Goal: Task Accomplishment & Management: Complete application form

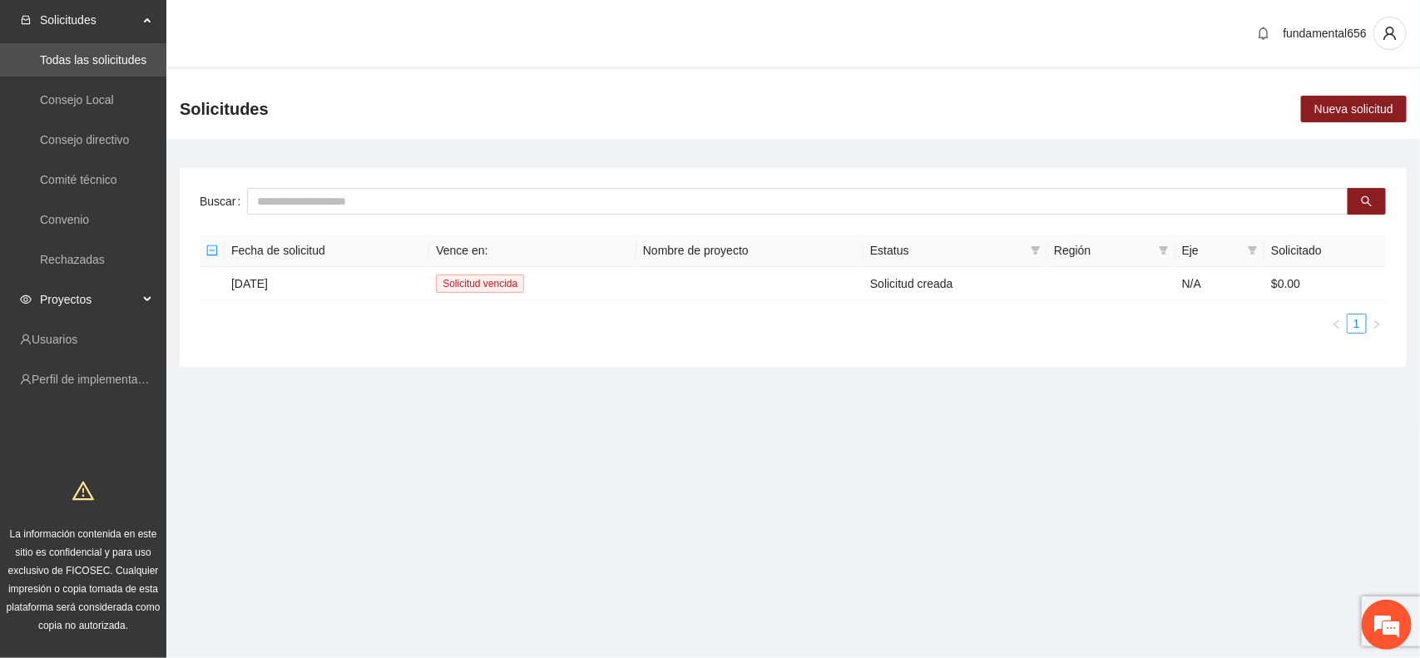
click at [141, 297] on div "Proyectos" at bounding box center [83, 299] width 166 height 33
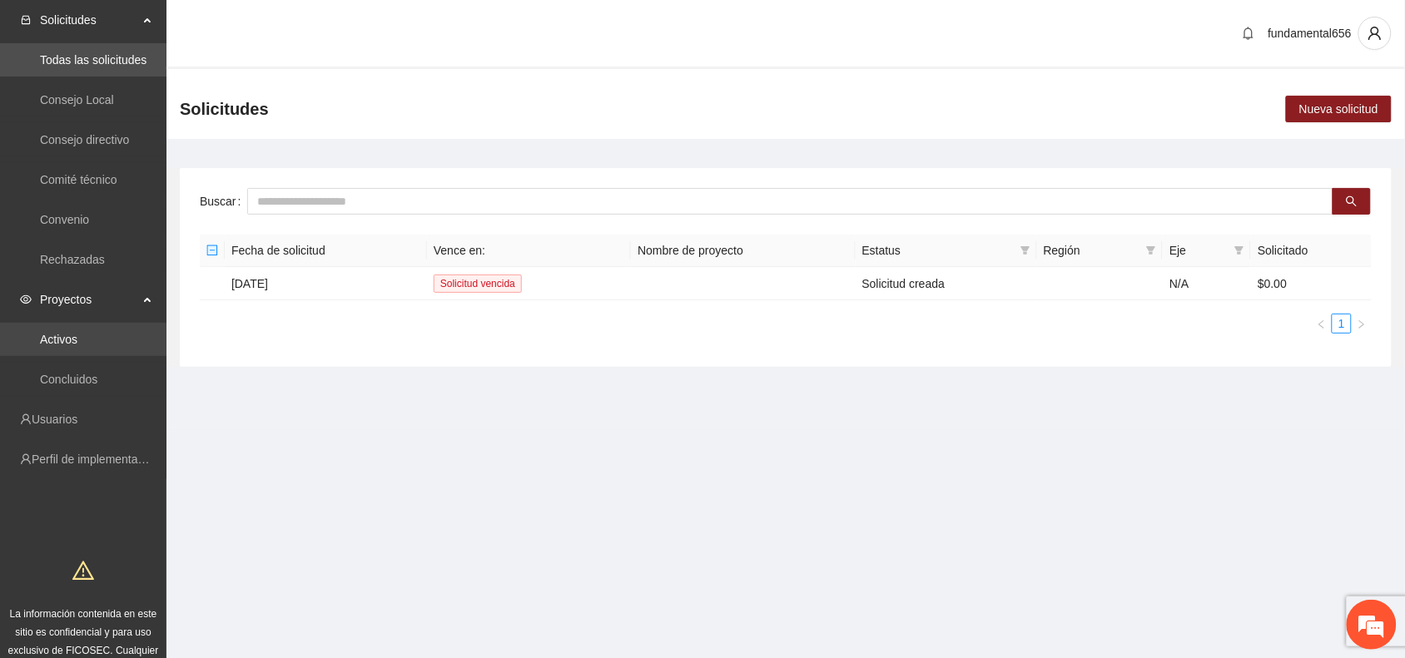
click at [68, 334] on link "Activos" at bounding box center [58, 339] width 37 height 13
click at [73, 341] on link "Activos" at bounding box center [58, 339] width 37 height 13
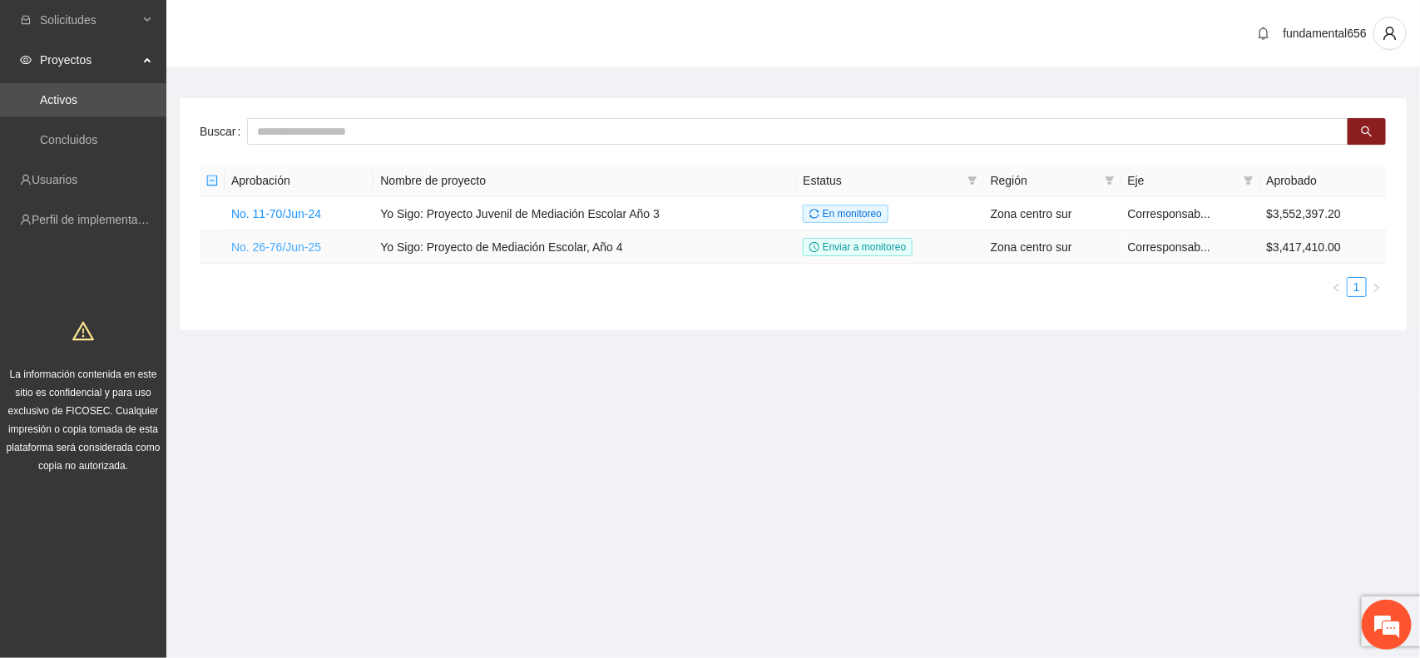
click at [281, 241] on link "No. 26-76/Jun-25" at bounding box center [276, 246] width 90 height 13
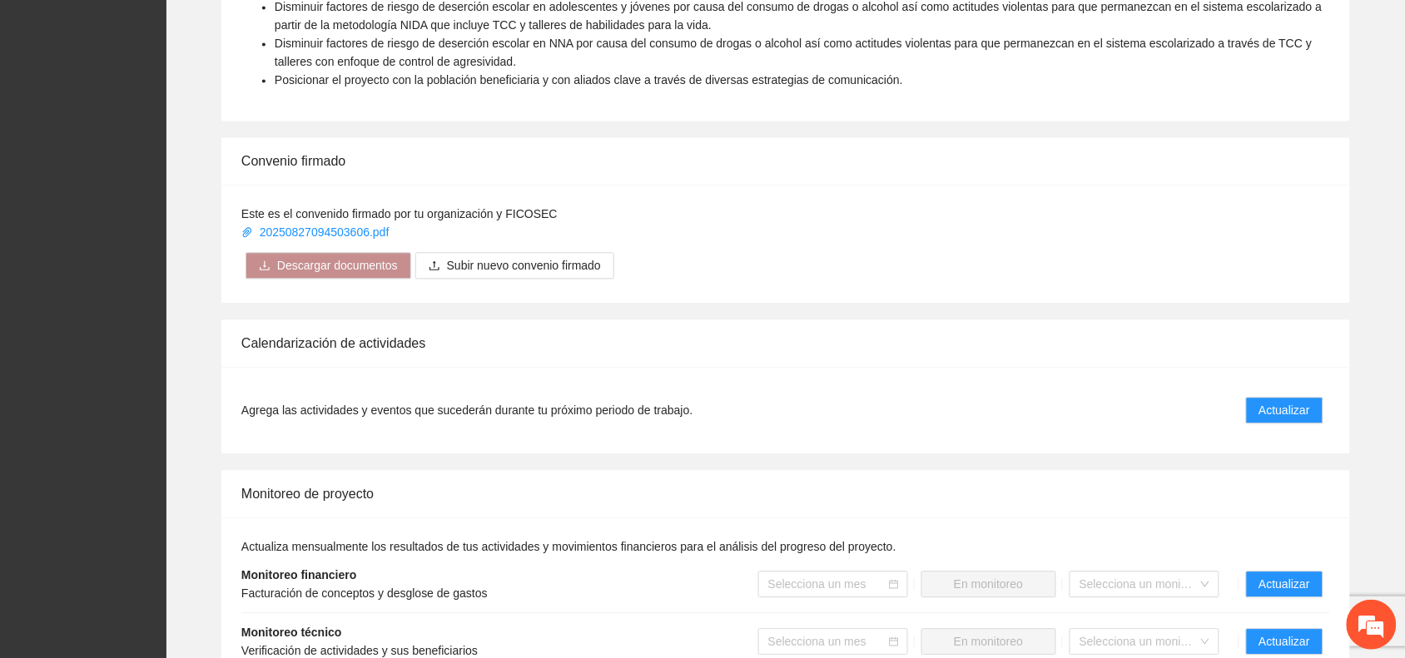
scroll to position [1144, 0]
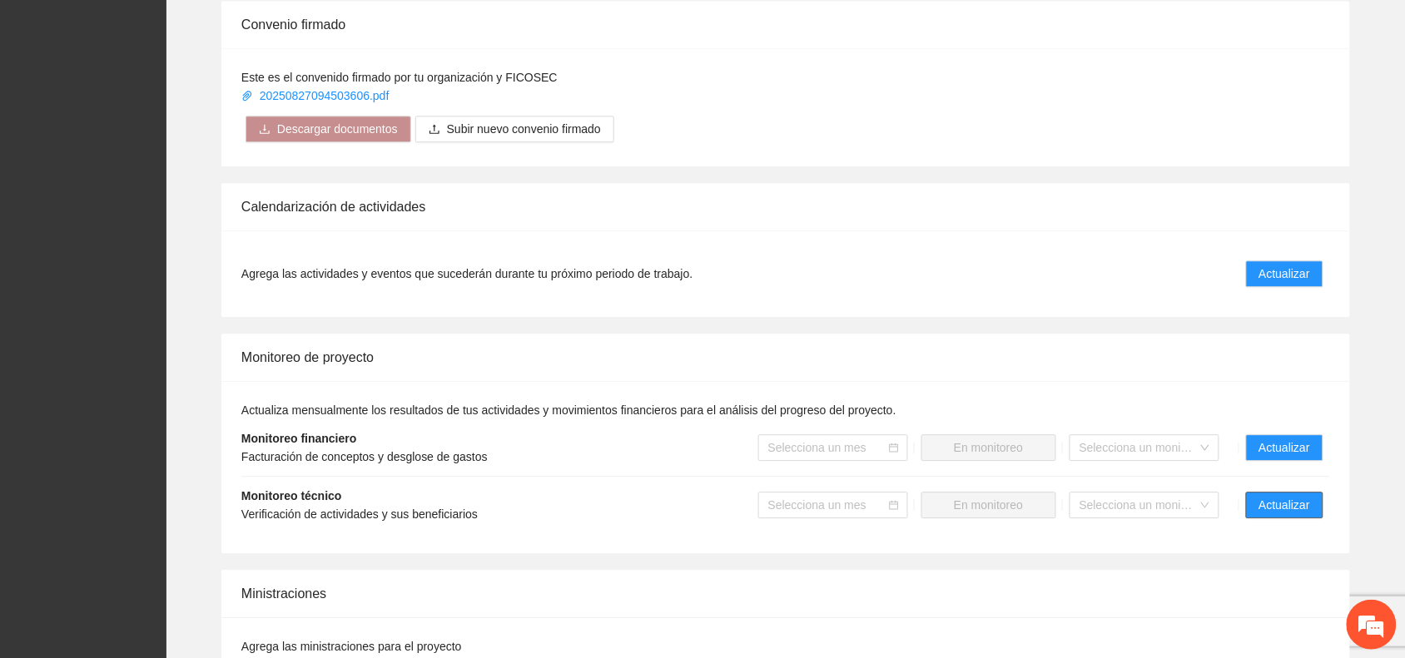
click at [1299, 500] on span "Actualizar" at bounding box center [1284, 505] width 51 height 18
click at [1282, 509] on span "Actualizar" at bounding box center [1284, 505] width 51 height 18
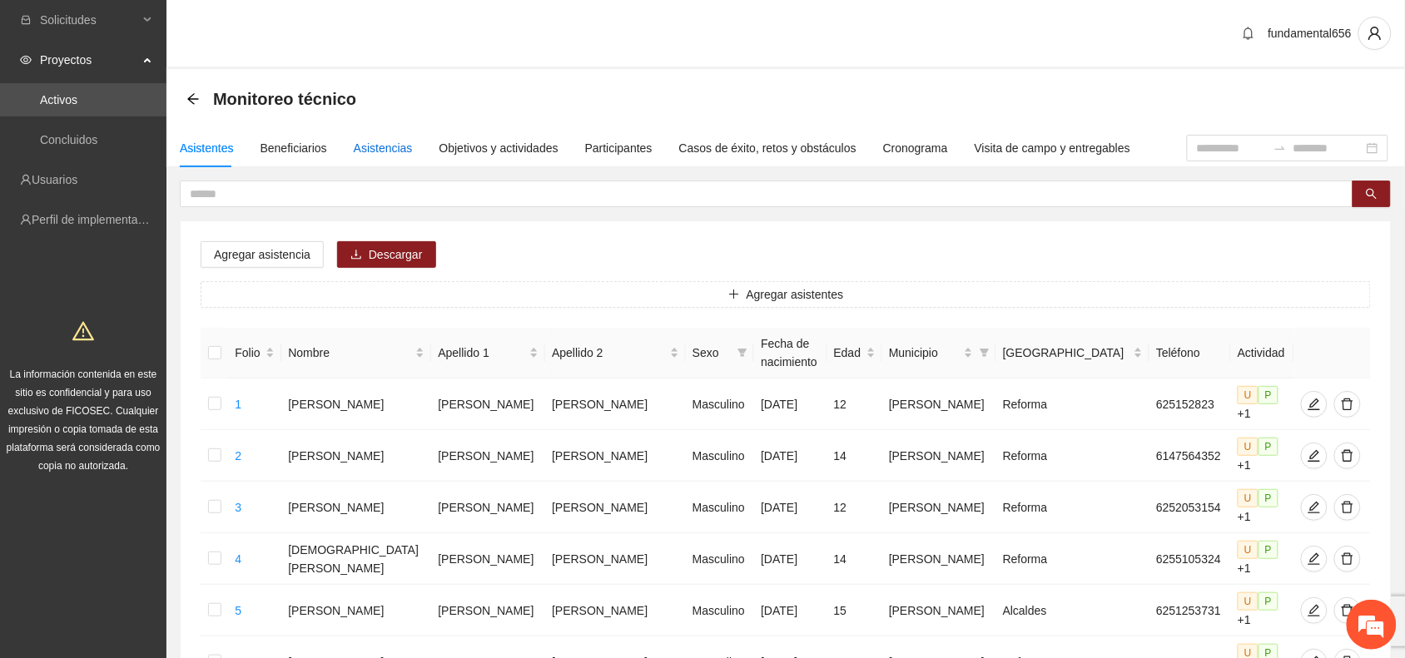
click at [368, 143] on div "Asistencias" at bounding box center [383, 148] width 59 height 18
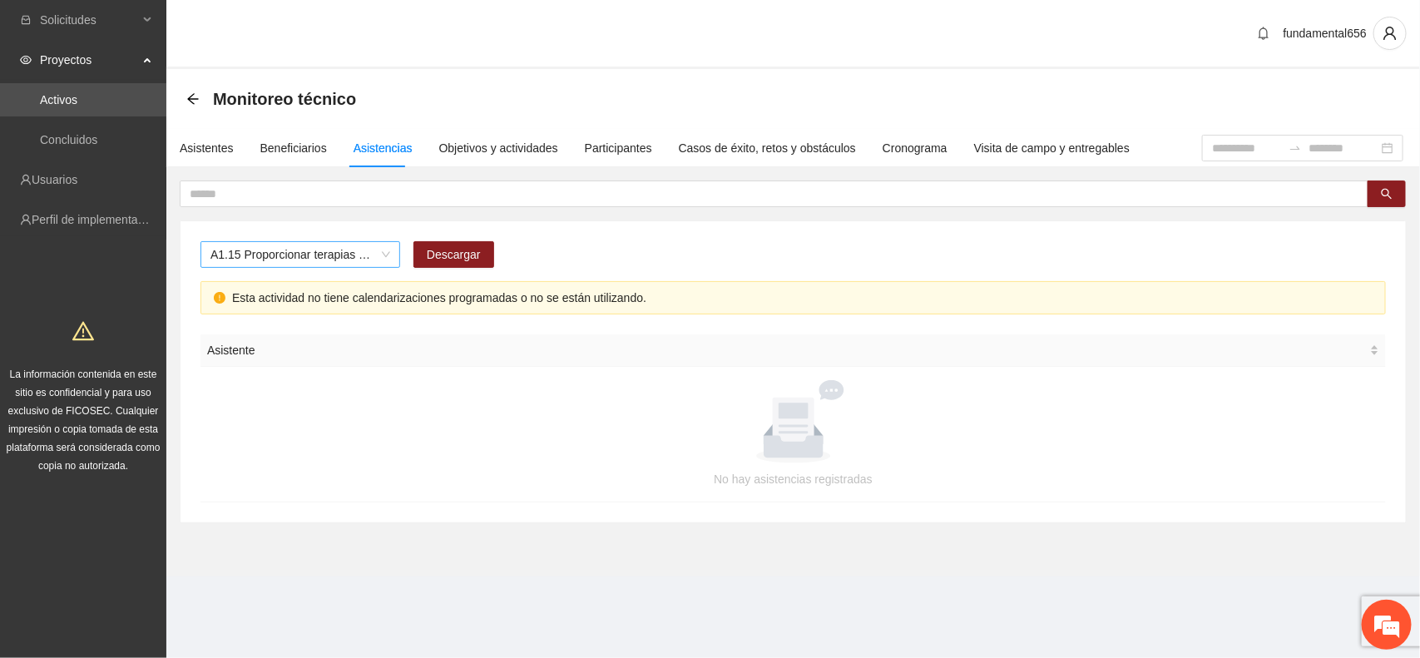
click at [264, 258] on span "A1.15 Proporcionar terapias cognitivo-conductuales de seguimiento a adolescente…" at bounding box center [301, 254] width 180 height 25
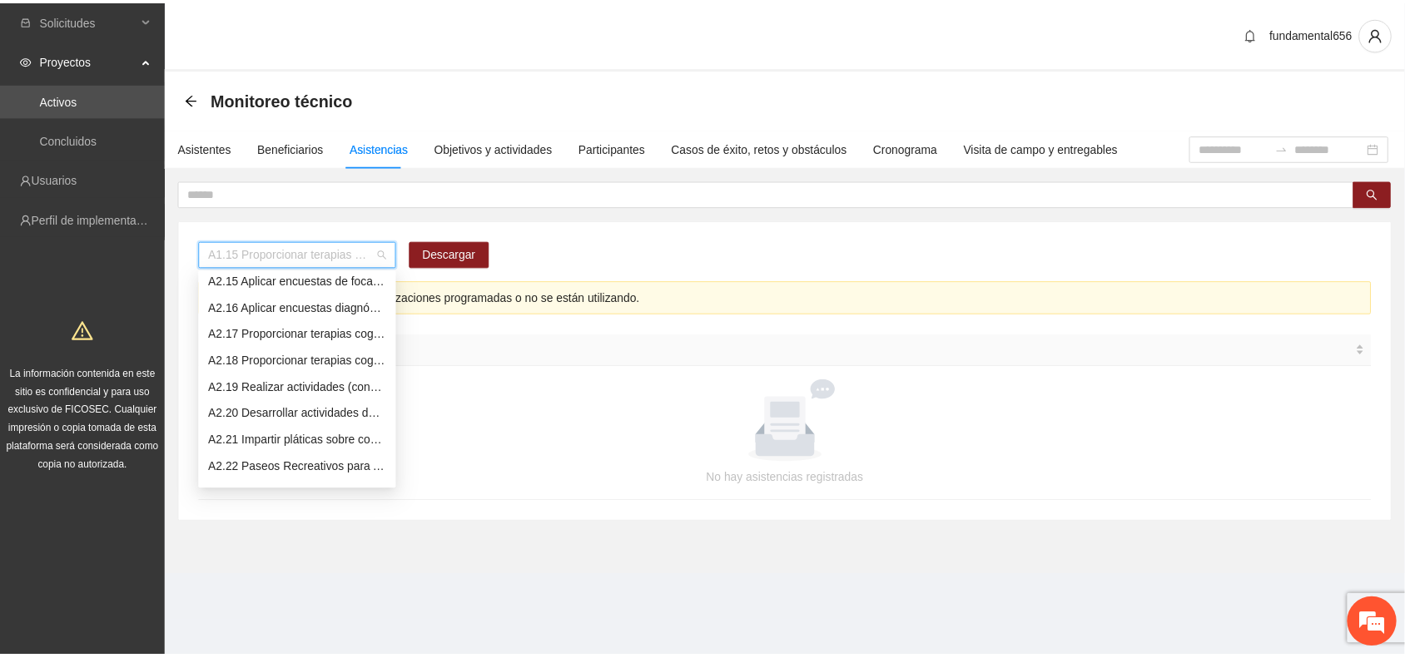
scroll to position [1226, 0]
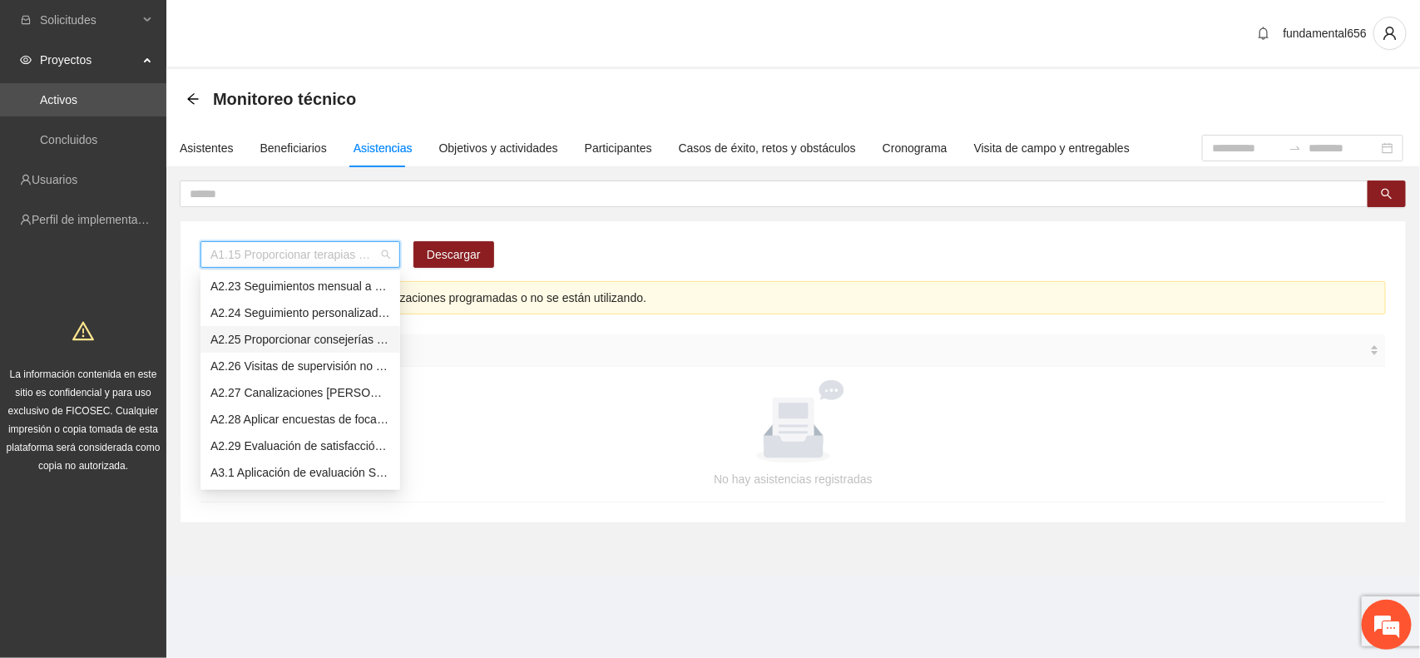
click at [258, 339] on div "A2.25 Proporcionar consejerías en adicciones adolescentes y jóvenes con consumo…" at bounding box center [301, 339] width 180 height 18
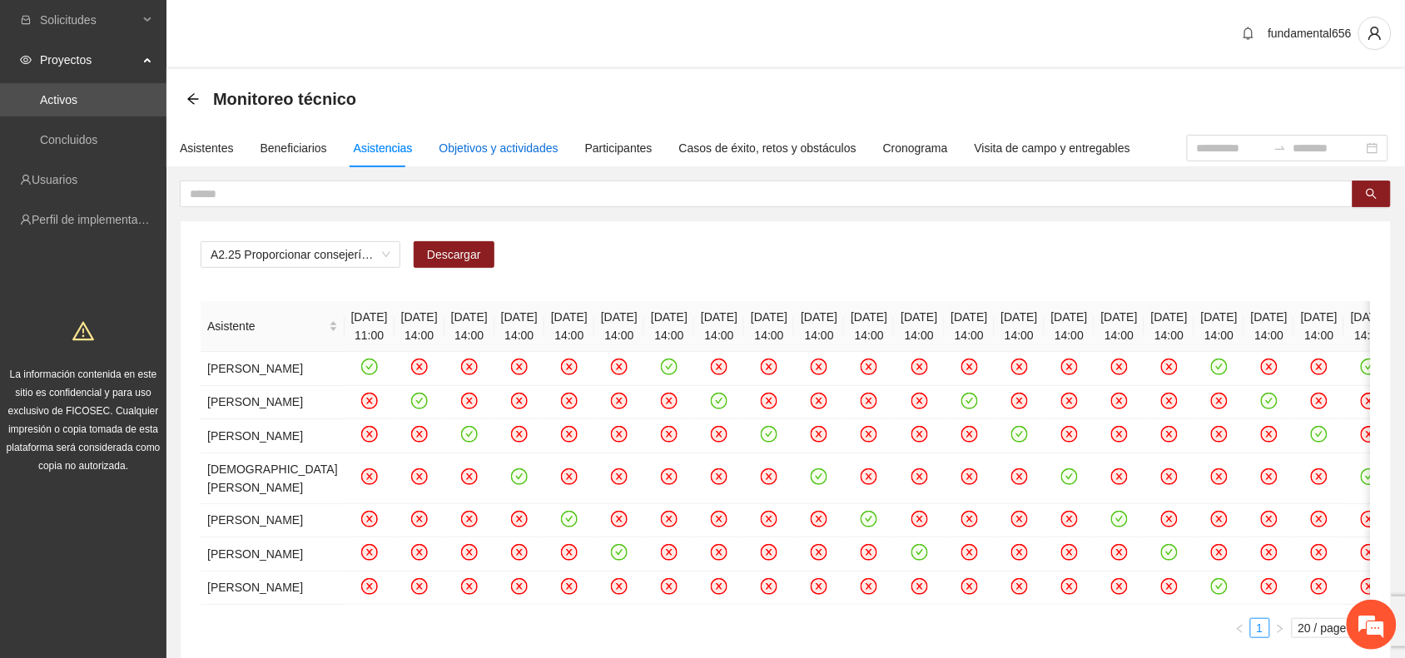
click at [503, 141] on div "Objetivos y actividades" at bounding box center [498, 148] width 119 height 18
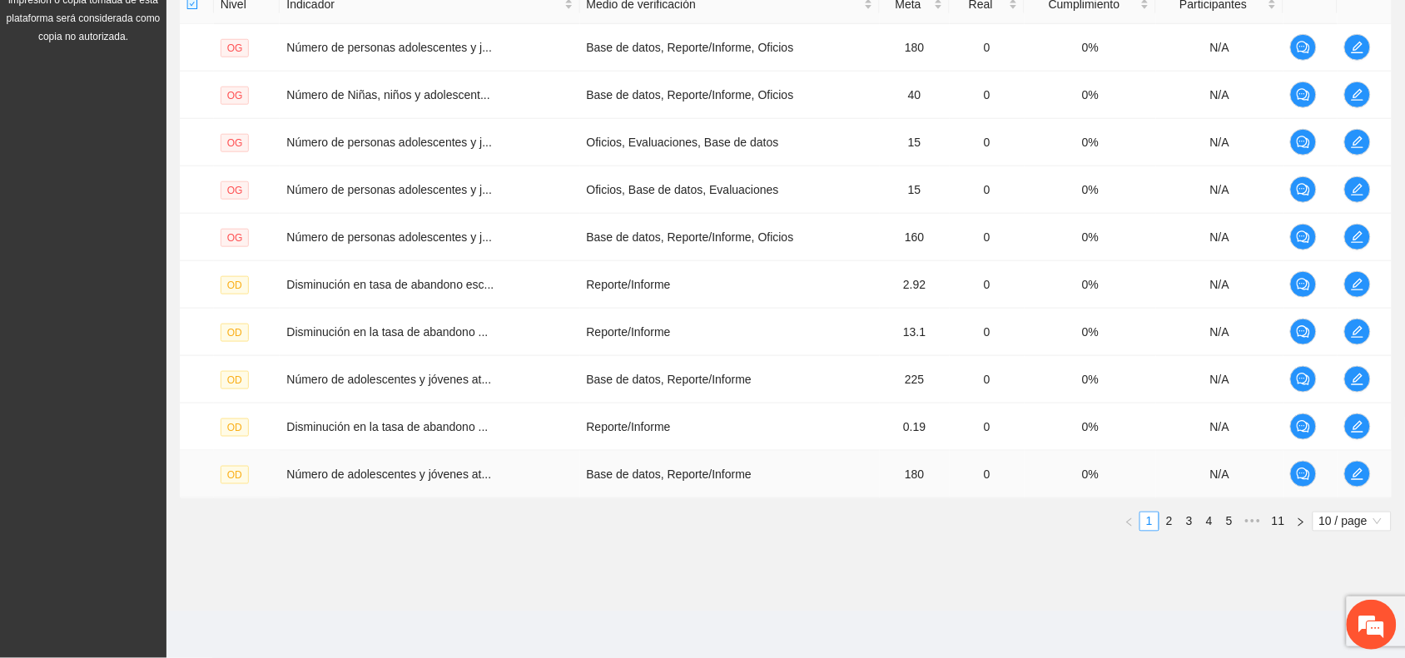
scroll to position [431, 0]
click at [1253, 526] on span "•••" at bounding box center [1252, 522] width 27 height 20
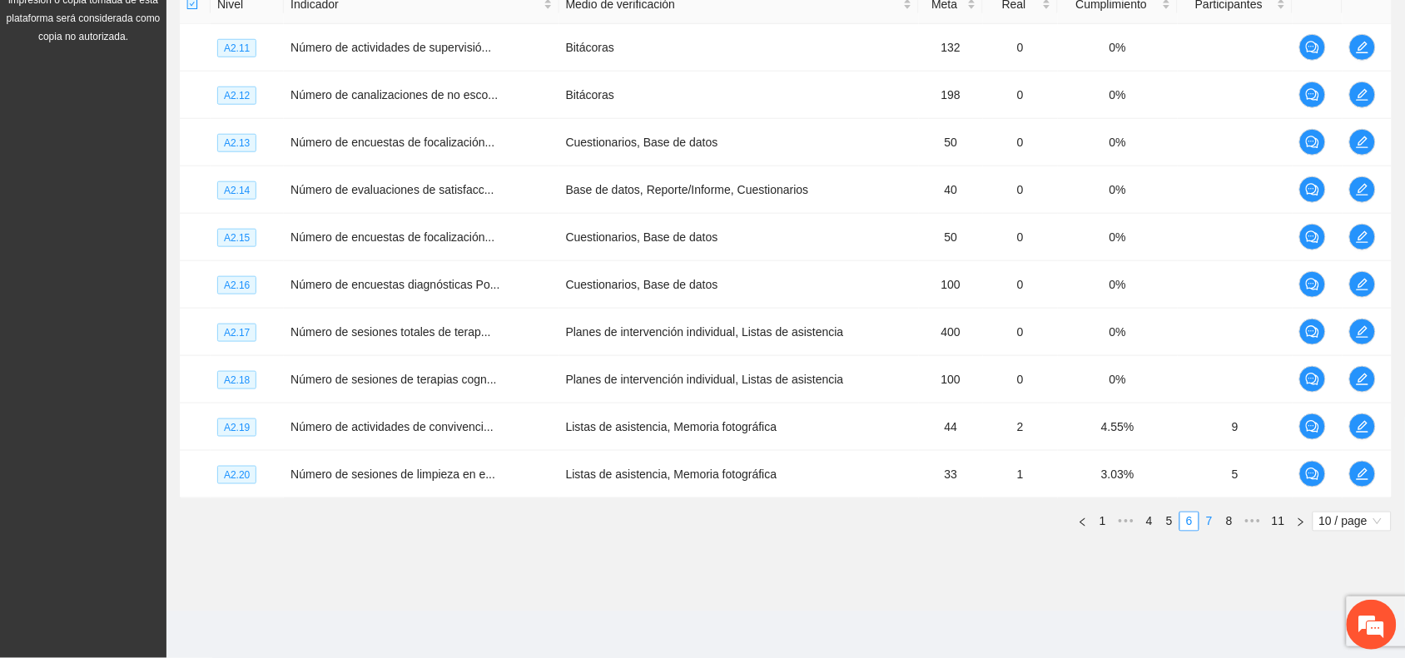
click at [1212, 521] on link "7" at bounding box center [1209, 522] width 18 height 18
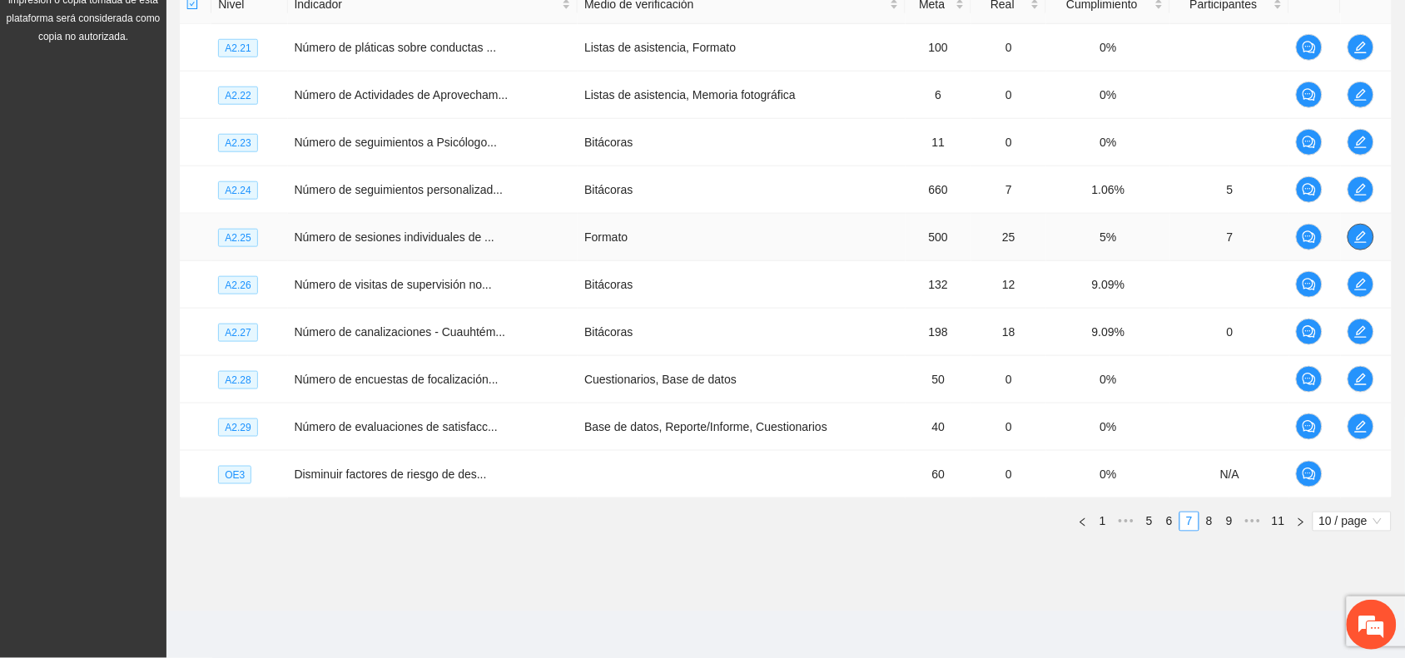
click at [1358, 243] on button "button" at bounding box center [1360, 237] width 27 height 27
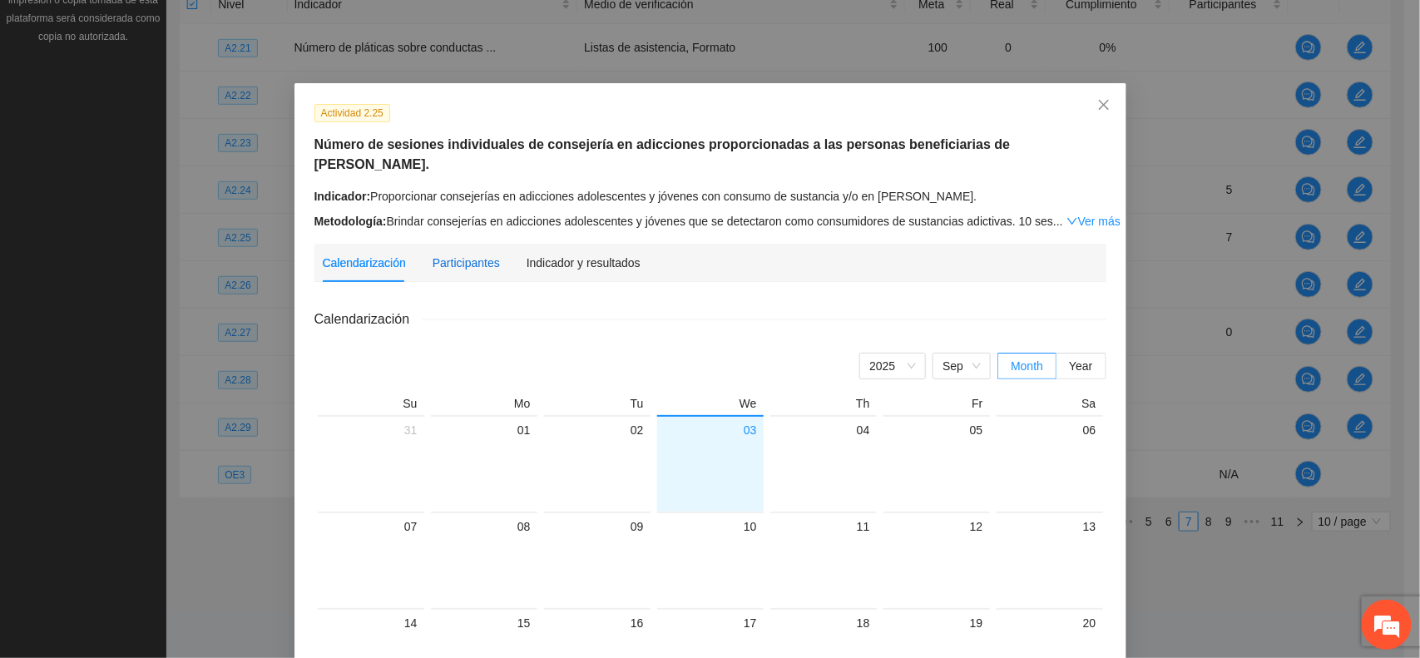
click at [438, 254] on div "Participantes" at bounding box center [466, 263] width 67 height 18
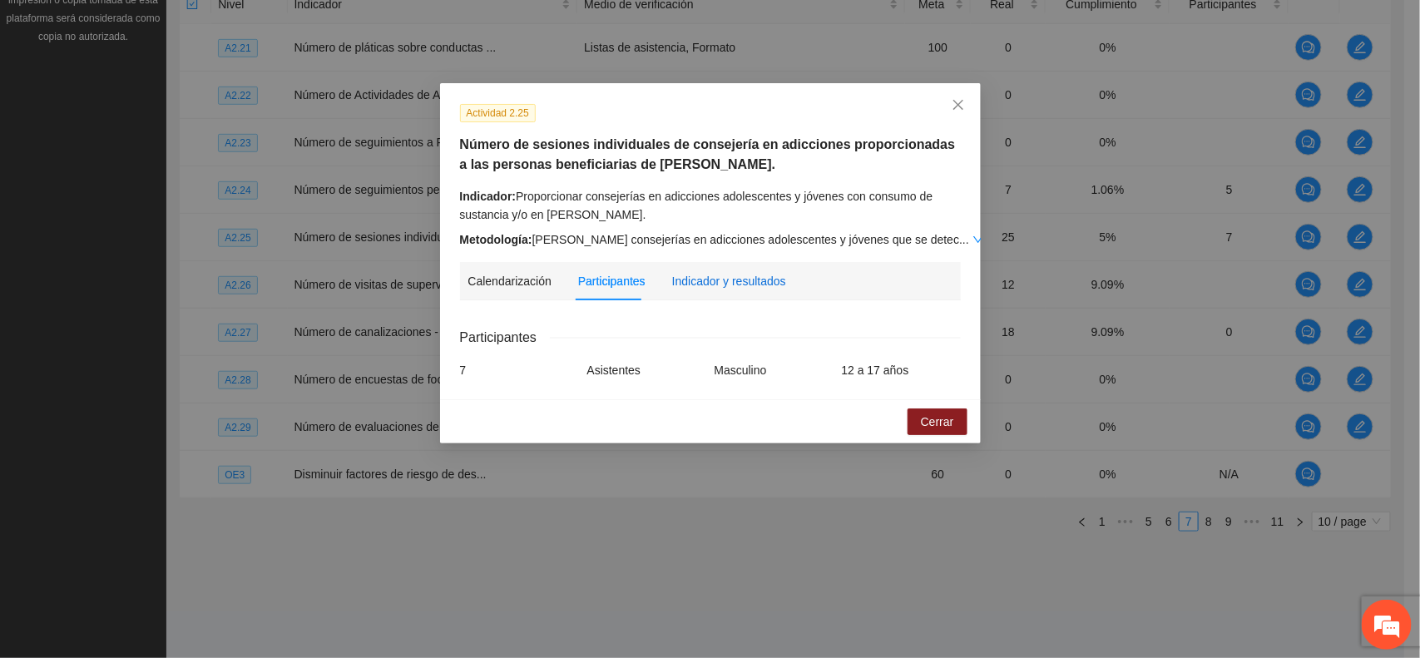
click at [751, 285] on div "Indicador y resultados" at bounding box center [729, 281] width 114 height 18
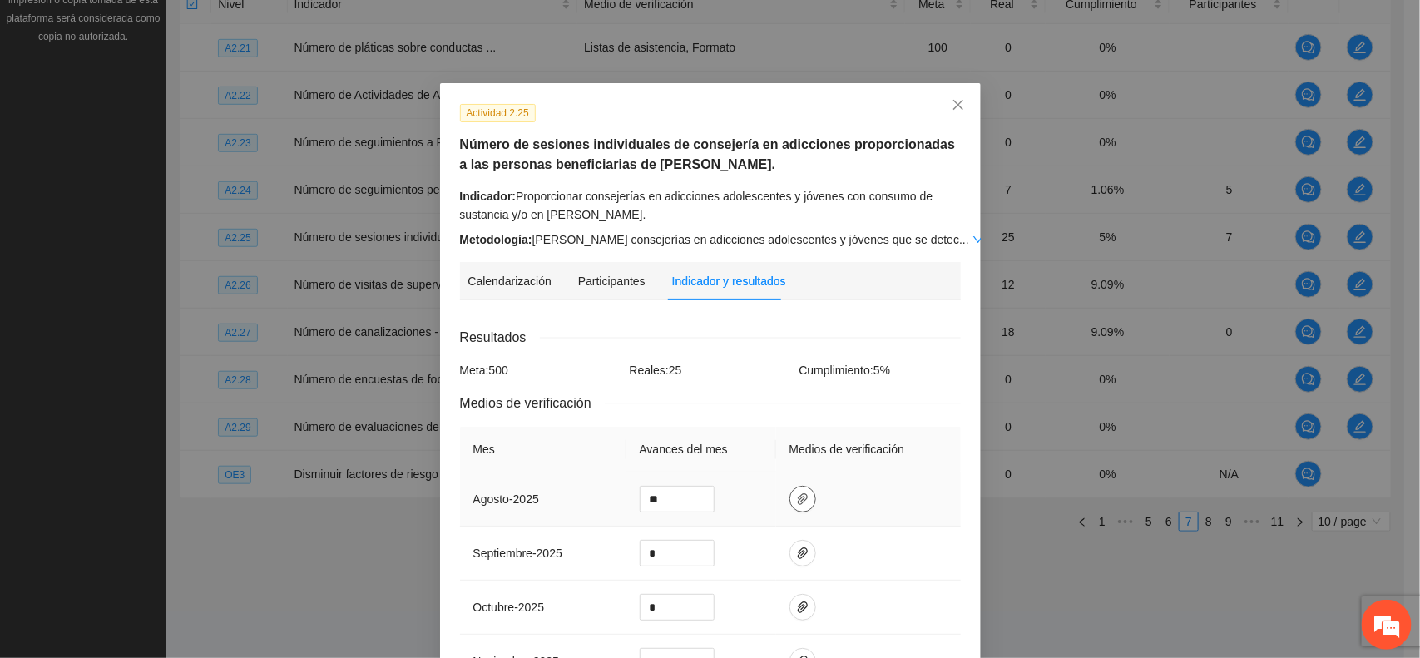
click at [798, 497] on icon "paper-clip" at bounding box center [803, 499] width 10 height 12
click at [953, 108] on icon "close" at bounding box center [958, 105] width 10 height 10
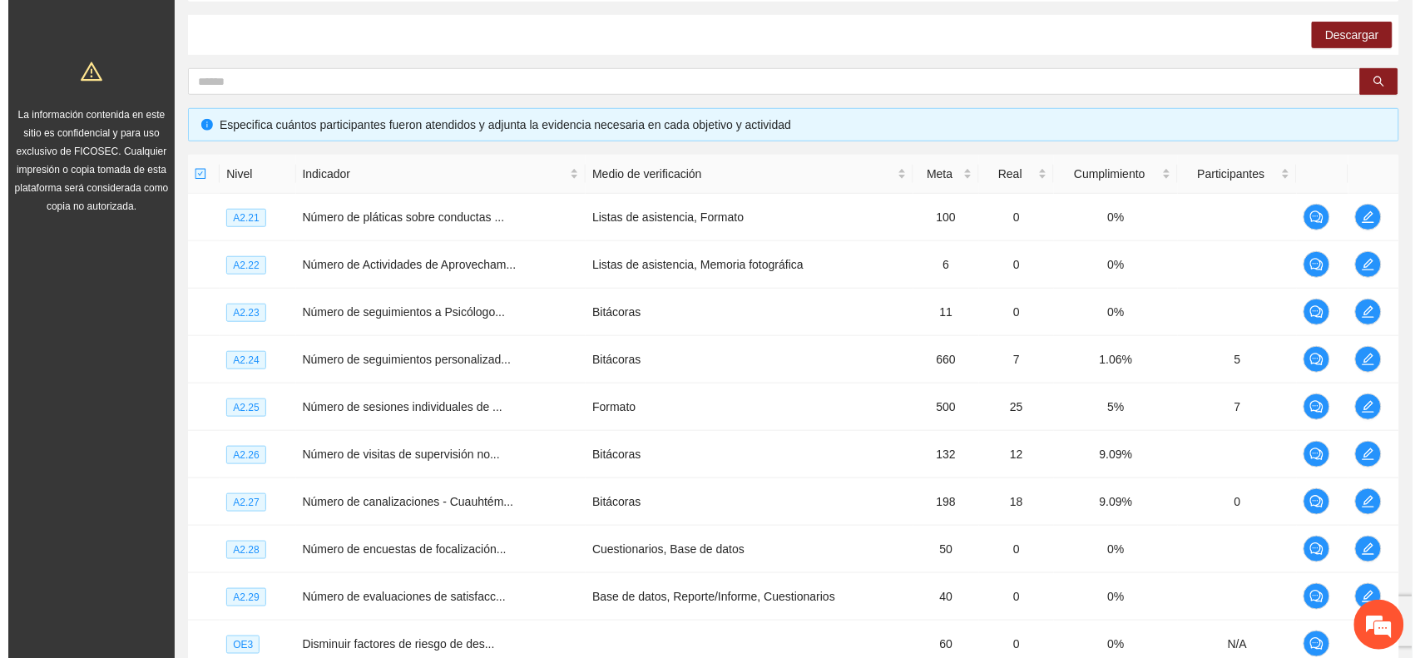
scroll to position [0, 0]
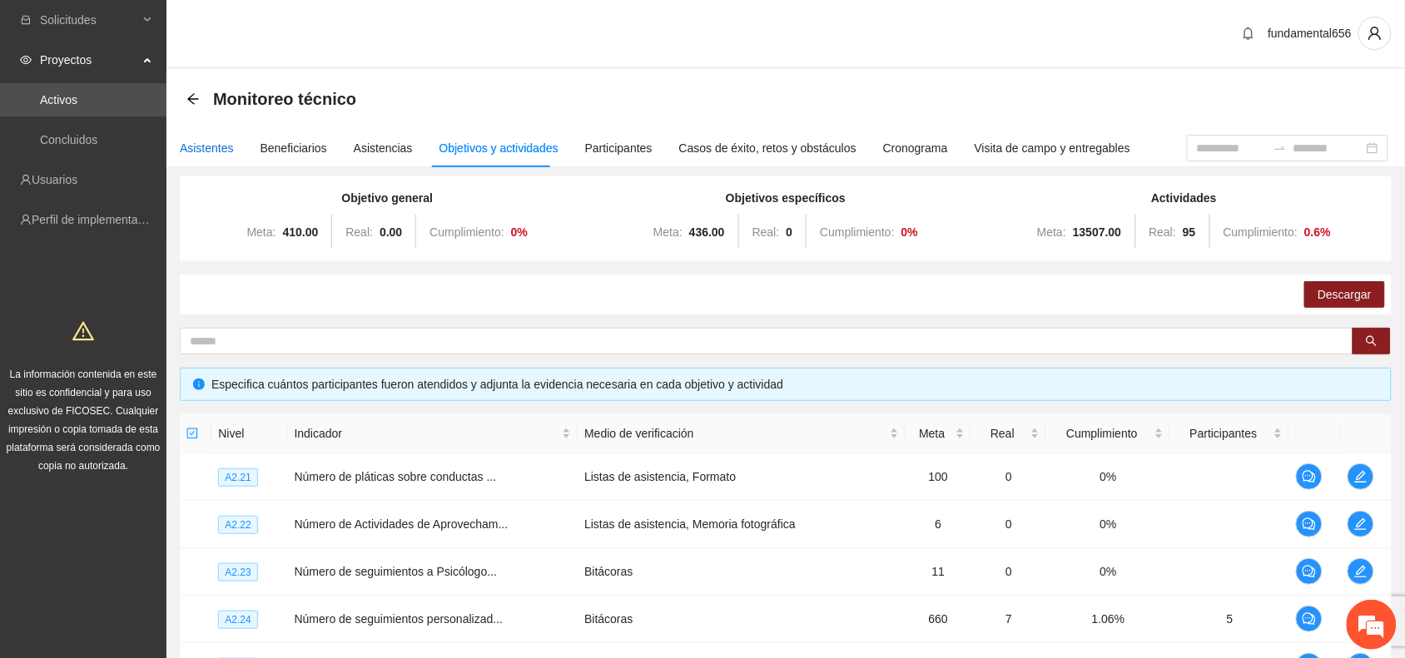
click at [215, 151] on div "Asistentes" at bounding box center [207, 148] width 54 height 18
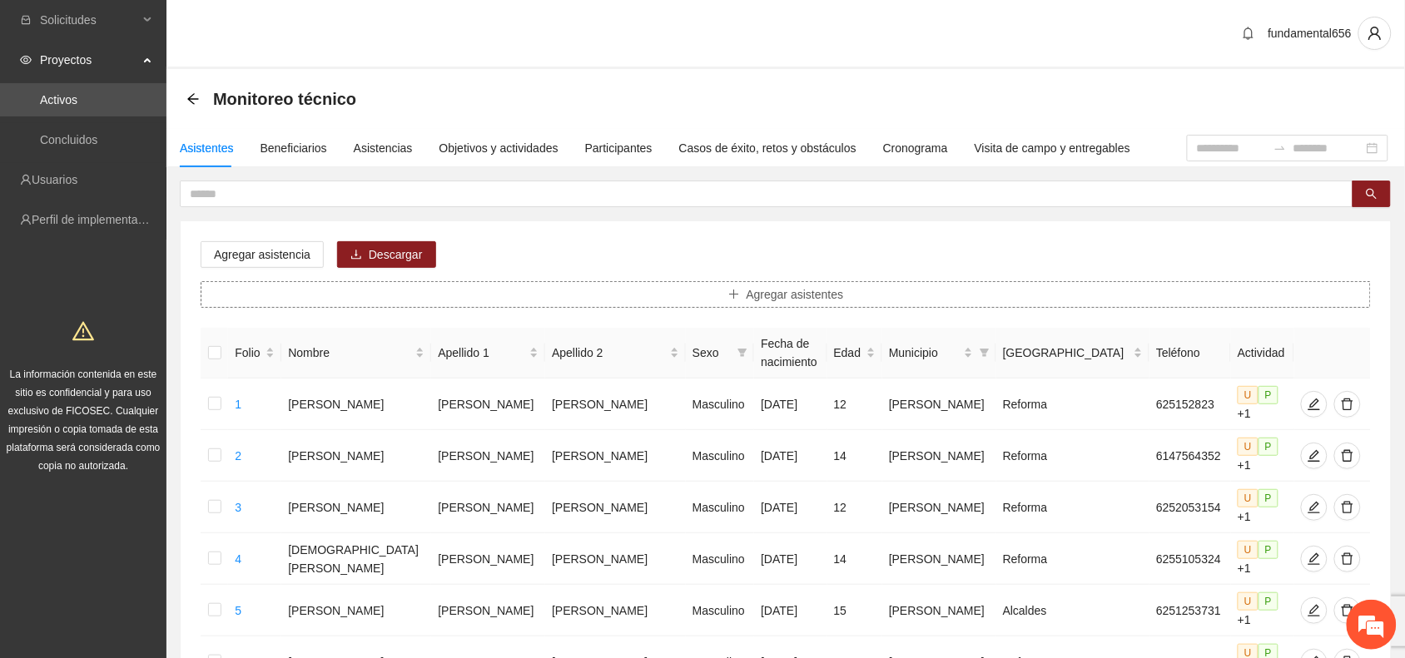
click at [736, 293] on icon "plus" at bounding box center [734, 295] width 12 height 12
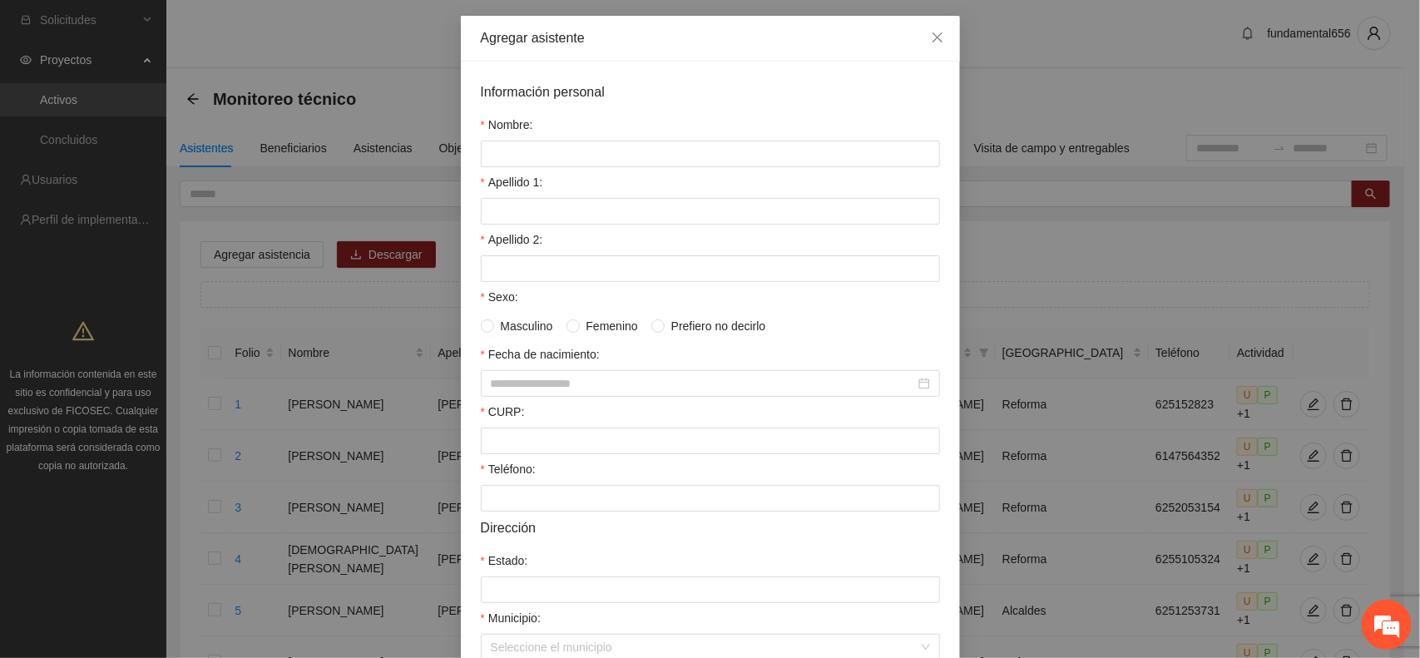
scroll to position [104, 0]
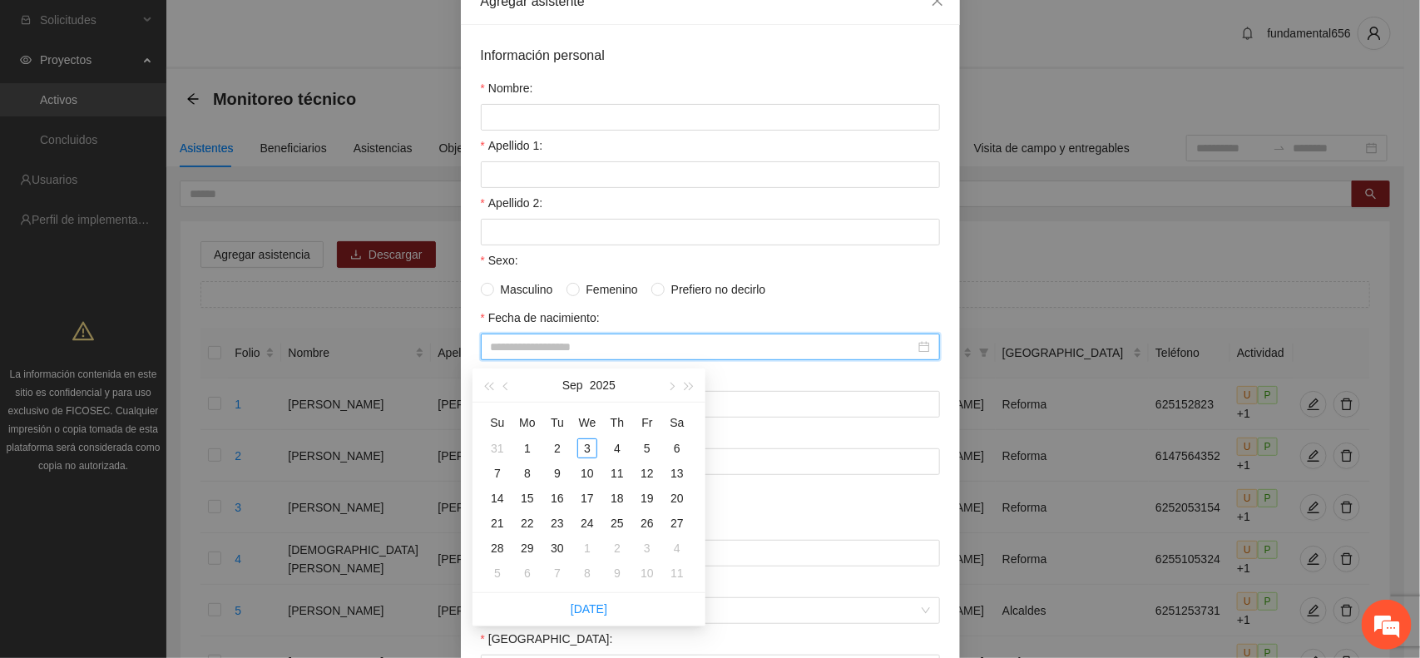
click at [503, 349] on input "Fecha de nacimiento:" at bounding box center [703, 347] width 424 height 18
type input "**********"
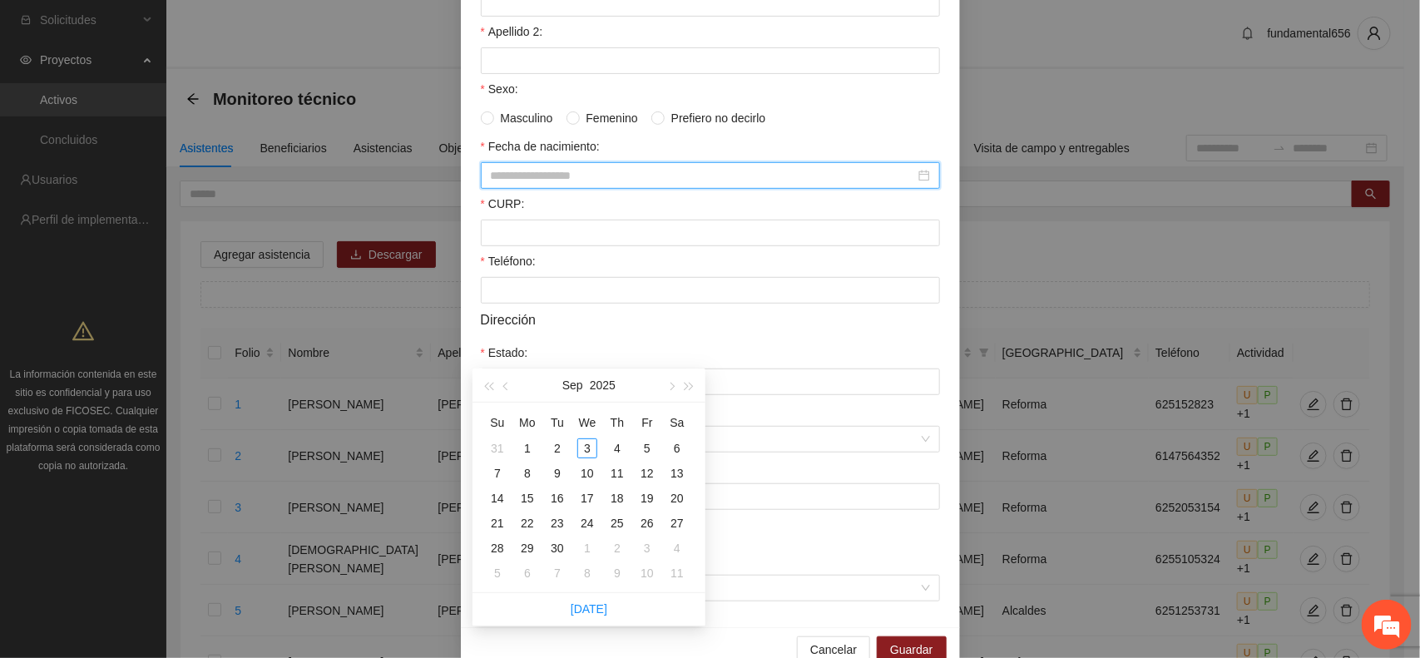
scroll to position [312, 0]
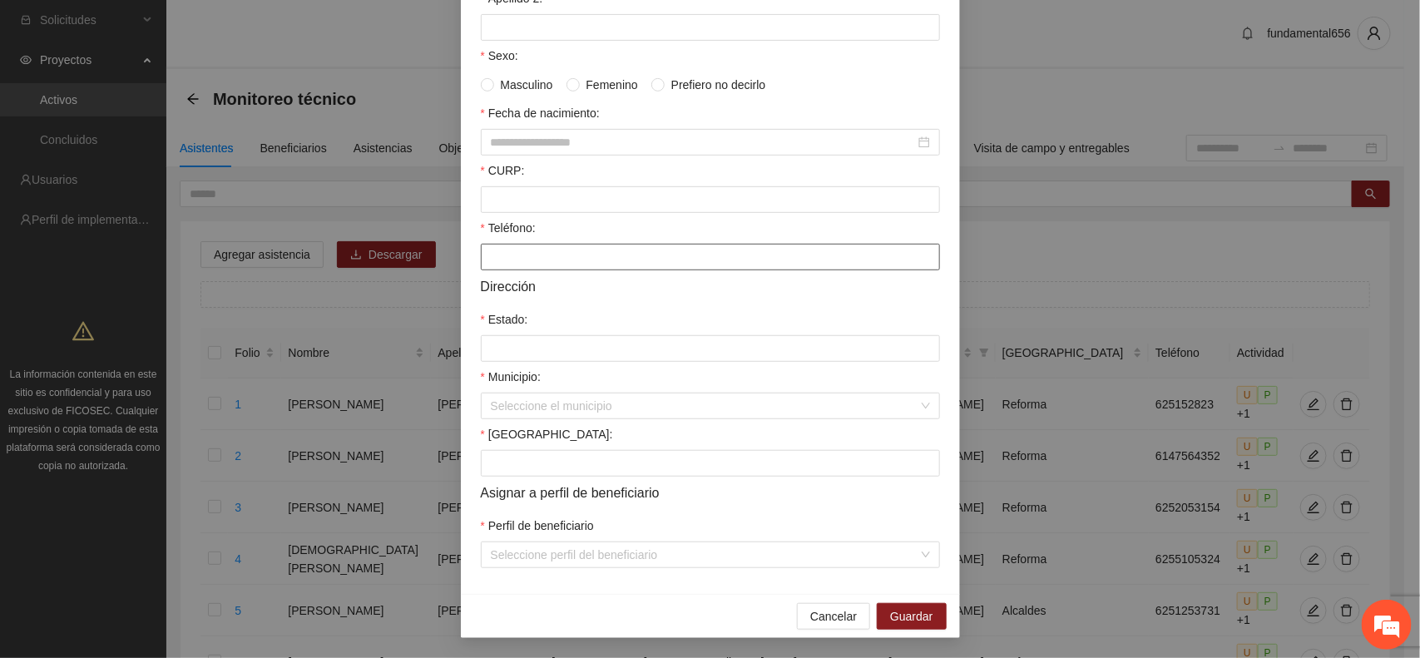
click at [542, 262] on input "Teléfono:" at bounding box center [710, 257] width 459 height 27
click at [504, 348] on input "Estado:" at bounding box center [710, 348] width 459 height 27
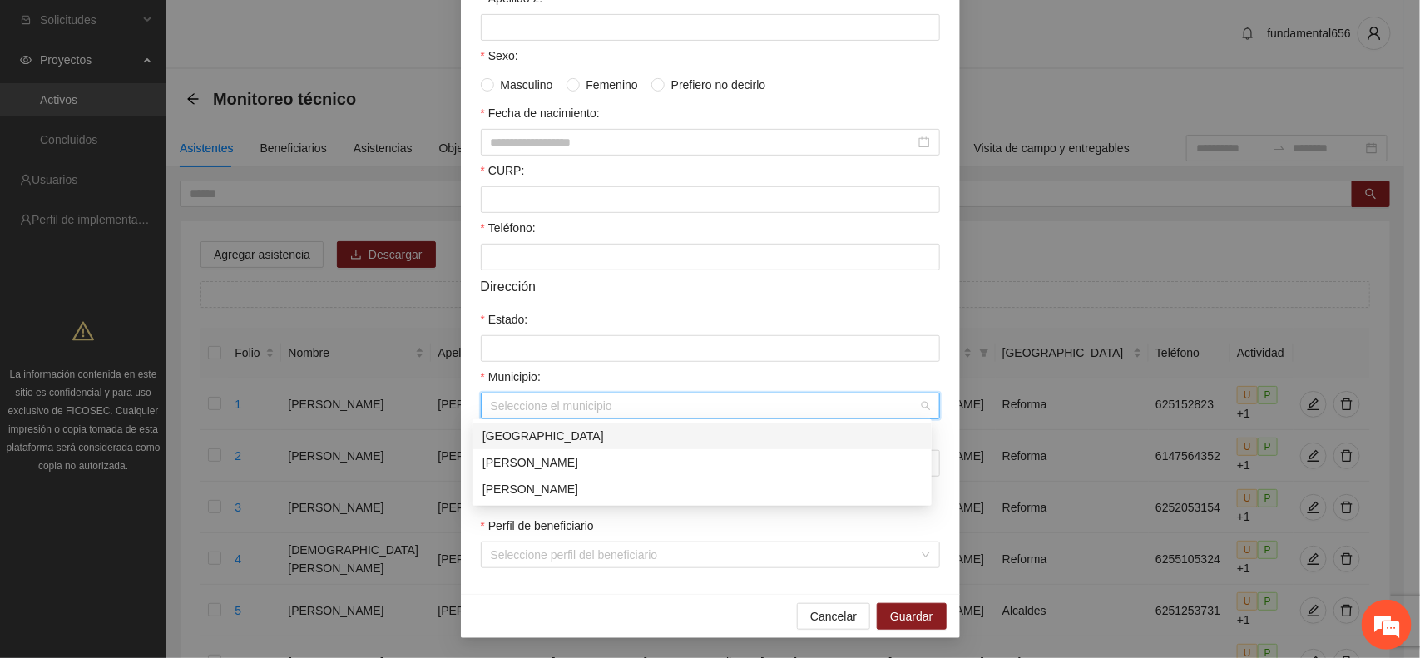
click at [491, 399] on input "Municipio:" at bounding box center [705, 406] width 428 height 25
click at [577, 485] on div "[PERSON_NAME]" at bounding box center [702, 489] width 439 height 18
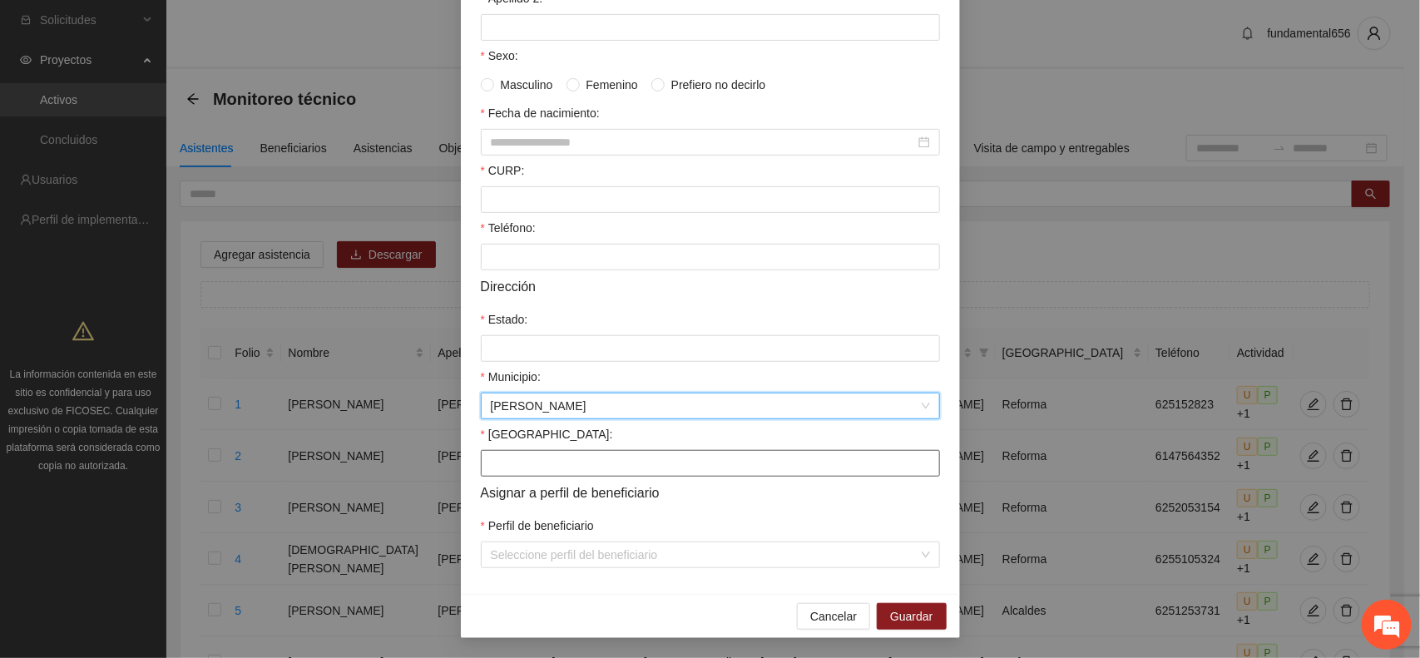
click at [520, 460] on input "[GEOGRAPHIC_DATA]:" at bounding box center [710, 463] width 459 height 27
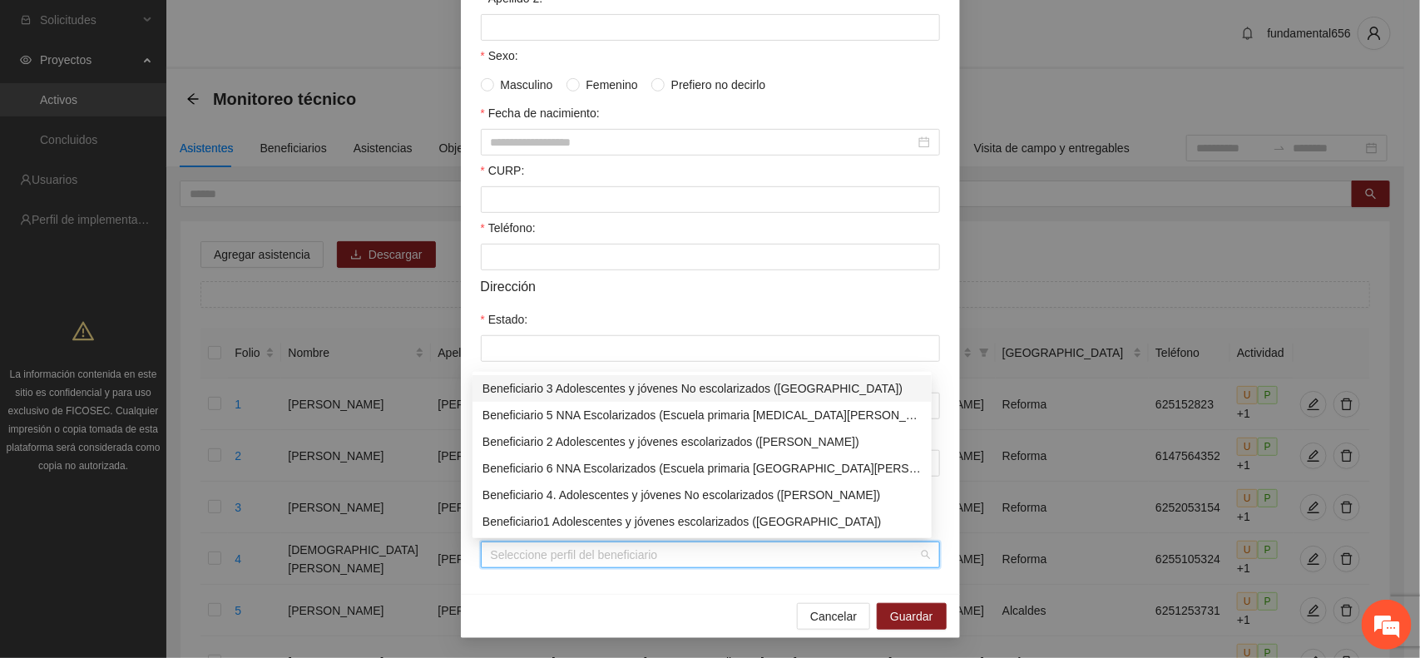
click at [508, 546] on input "Perfil de beneficiario" at bounding box center [705, 554] width 428 height 25
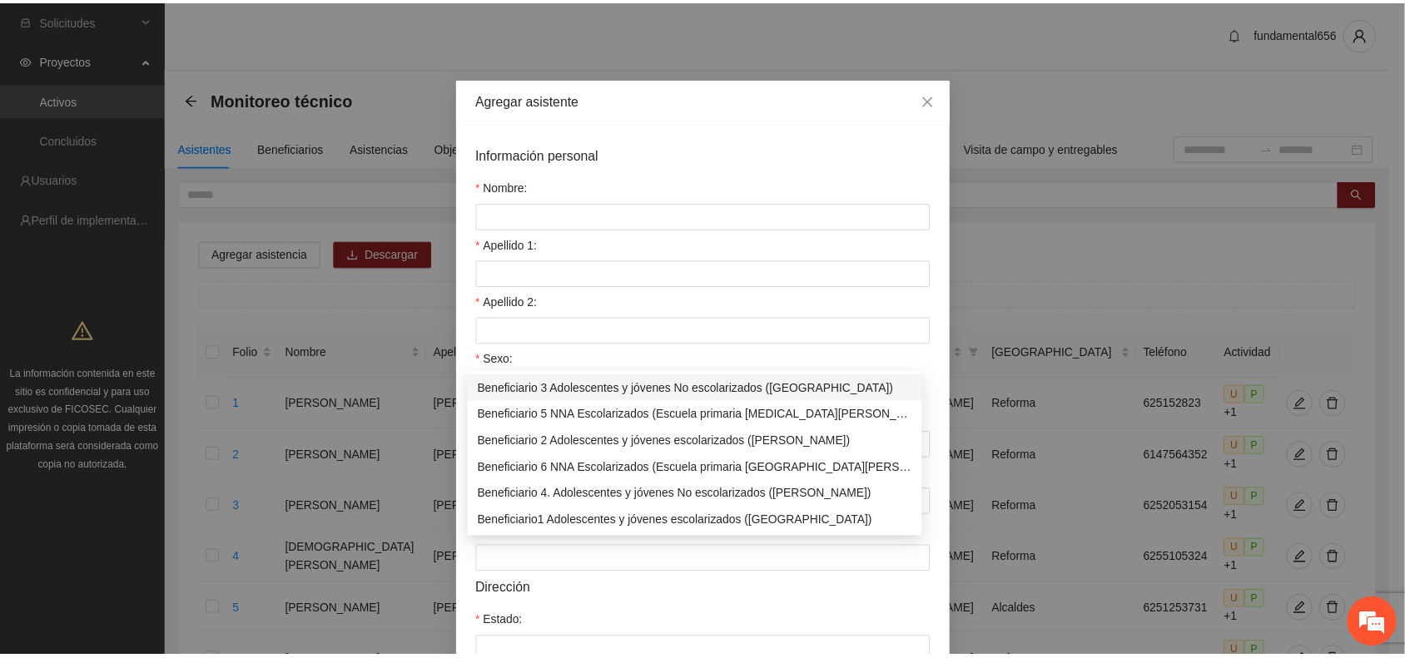
scroll to position [0, 0]
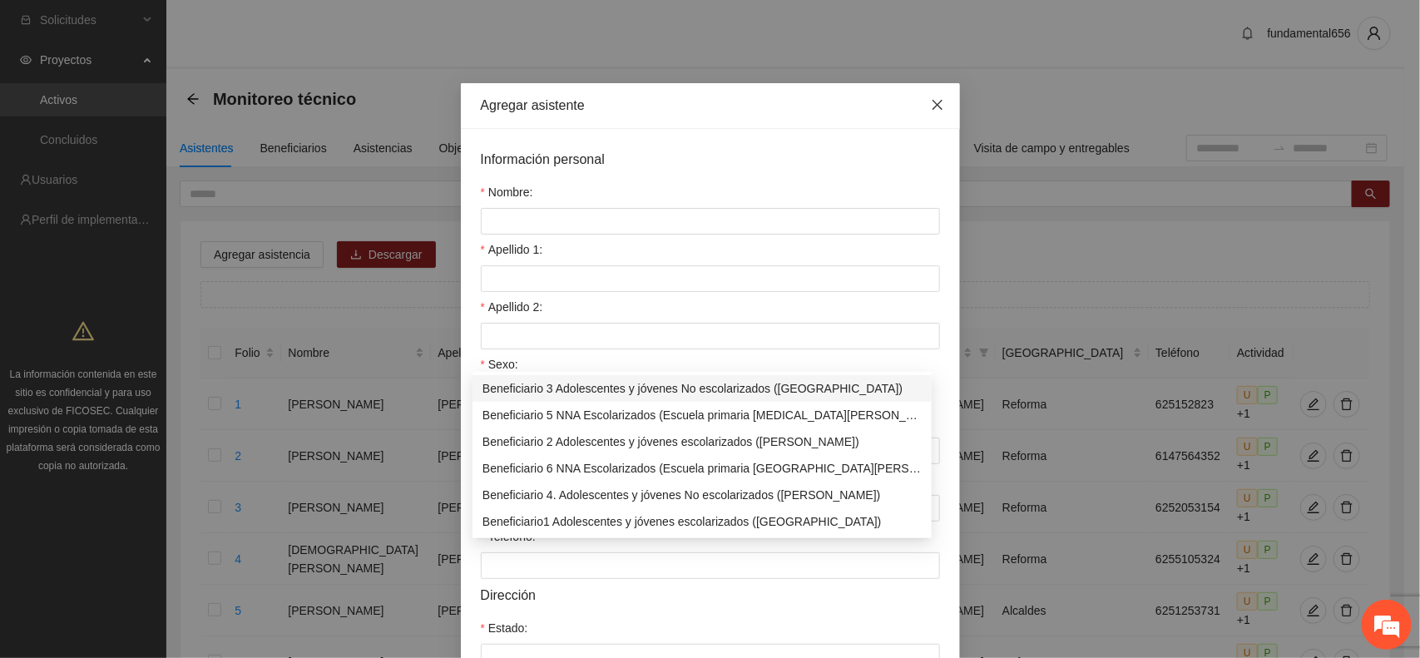
click at [932, 107] on icon "close" at bounding box center [937, 105] width 10 height 10
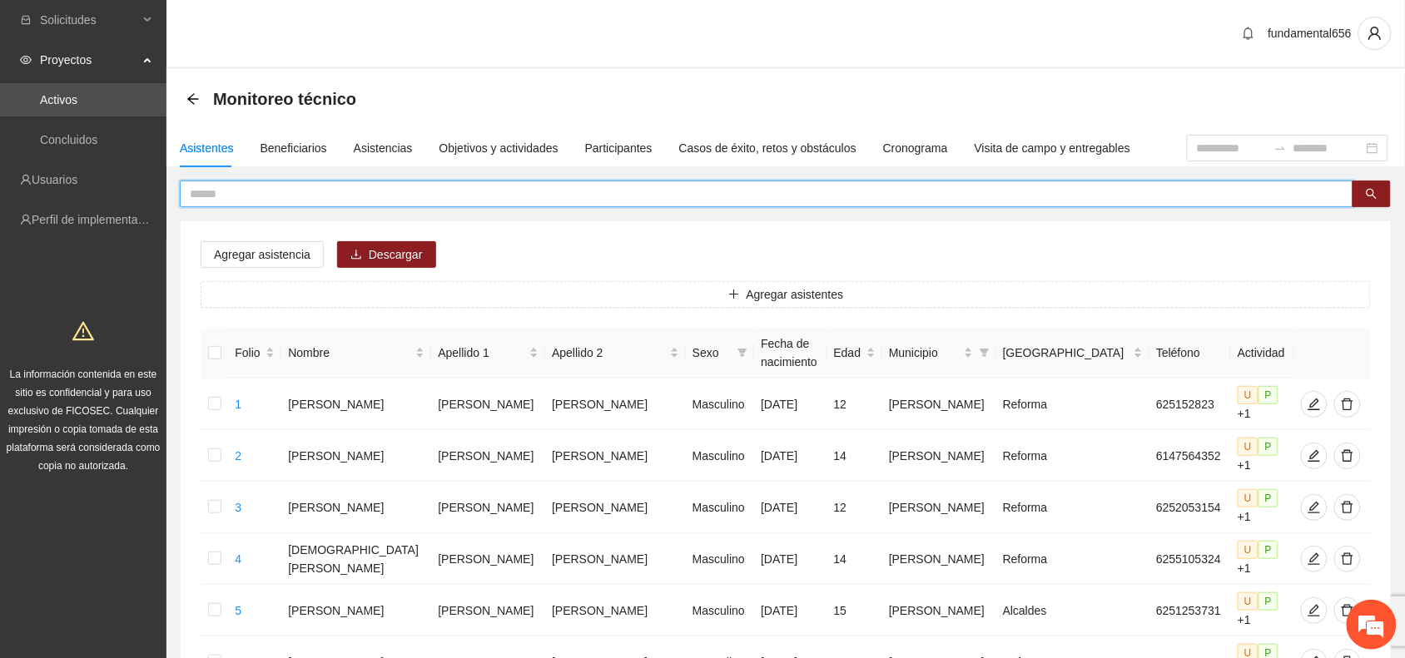
click at [216, 185] on input "text" at bounding box center [760, 194] width 1140 height 18
